Goal: Task Accomplishment & Management: Manage account settings

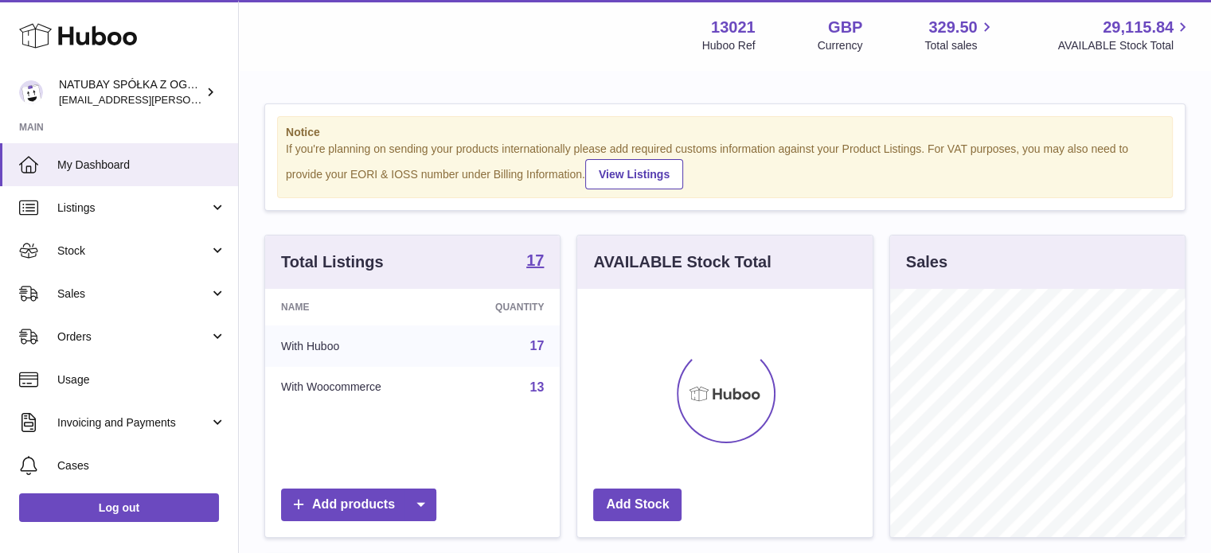
scroll to position [248, 295]
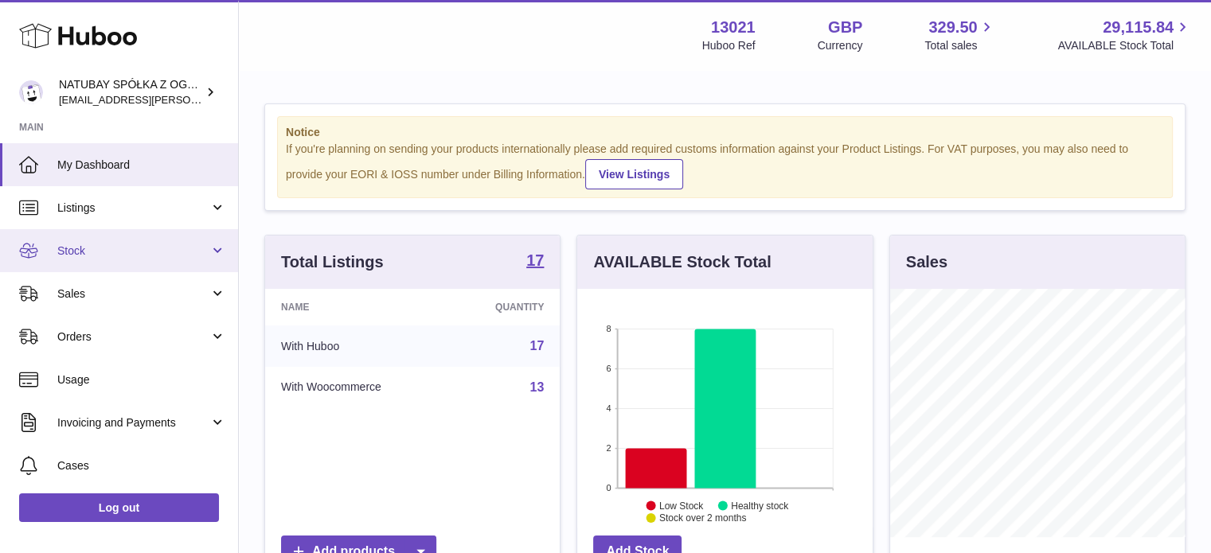
click at [57, 236] on link "Stock" at bounding box center [119, 250] width 238 height 43
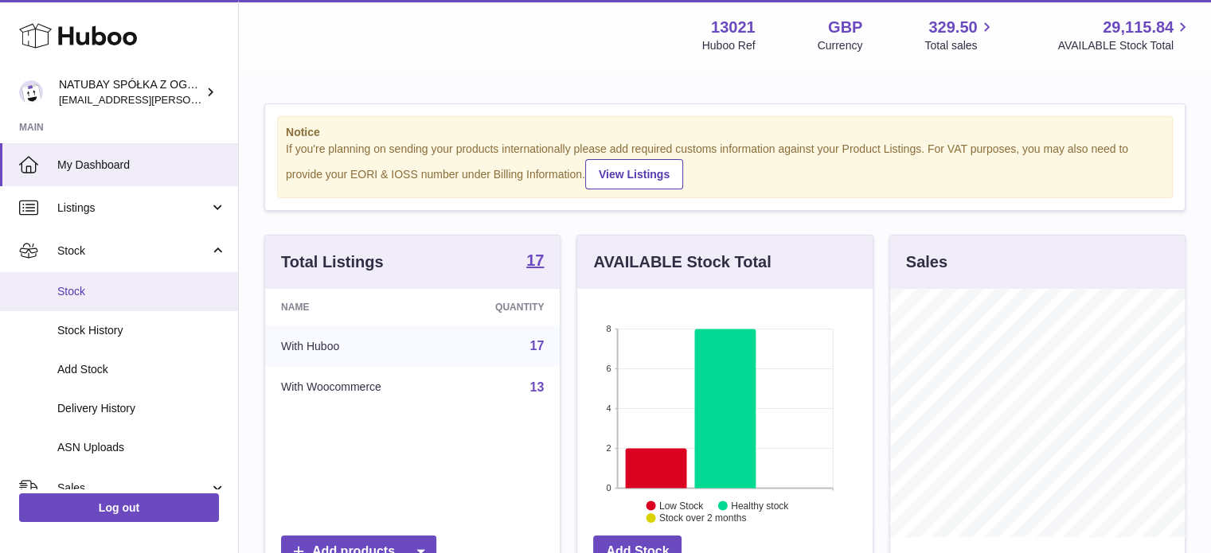
click at [112, 291] on span "Stock" at bounding box center [141, 291] width 169 height 15
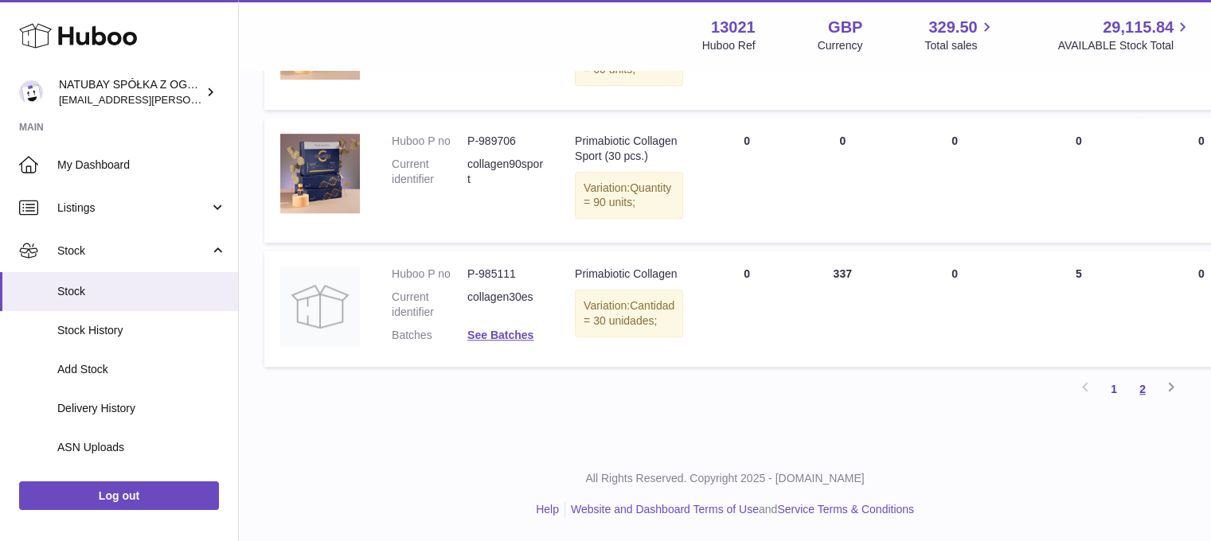
click at [1149, 382] on link "2" at bounding box center [1142, 389] width 29 height 29
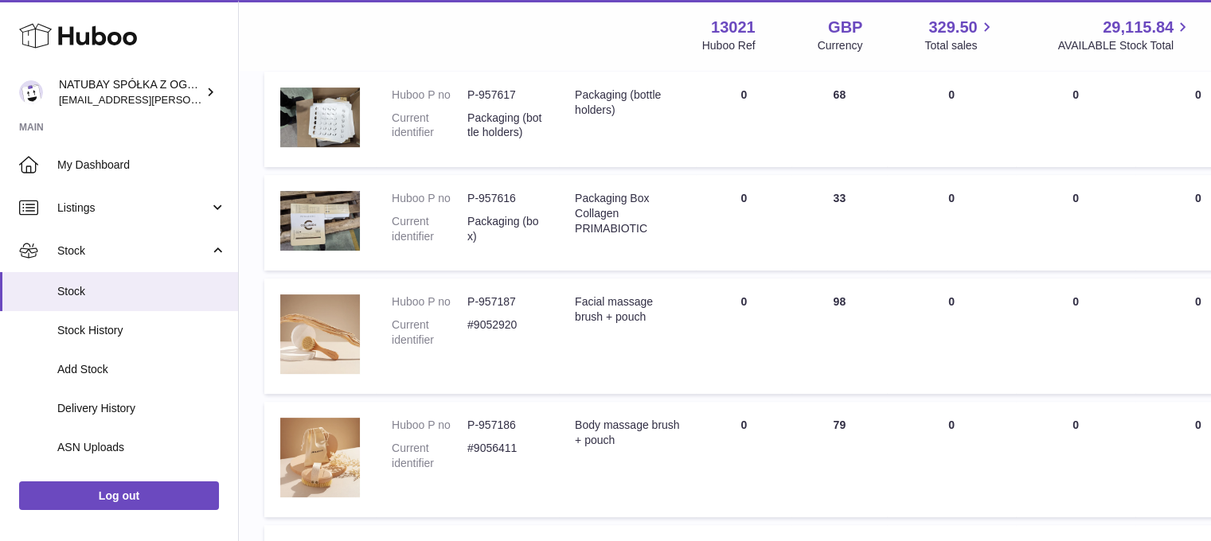
scroll to position [767, 0]
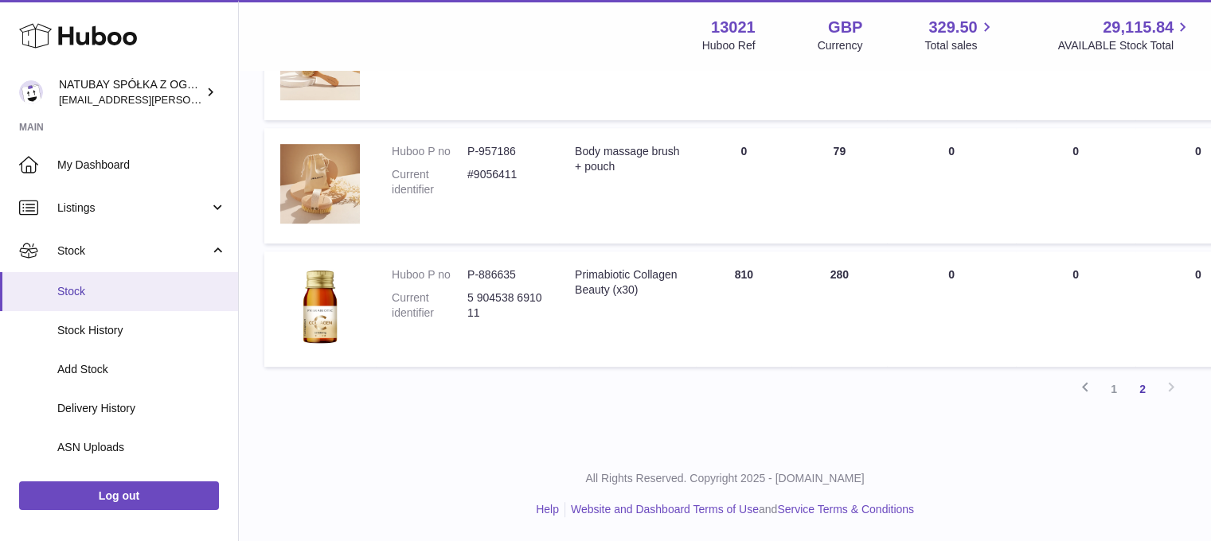
click at [143, 289] on span "Stock" at bounding box center [141, 291] width 169 height 15
